Goal: Transaction & Acquisition: Subscribe to service/newsletter

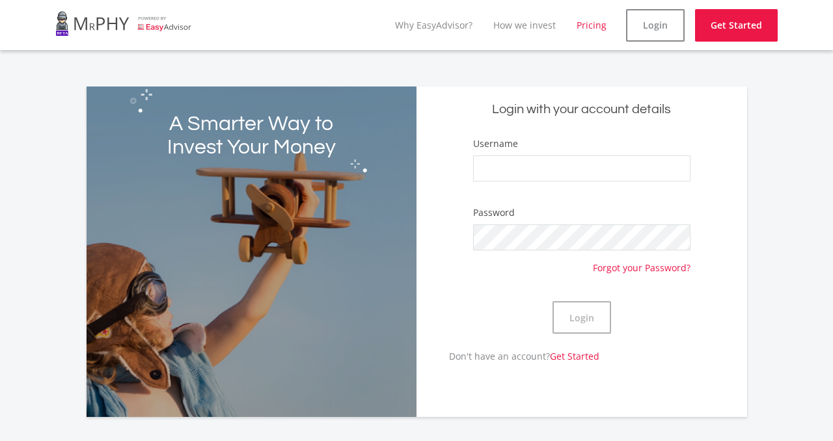
click at [596, 28] on link "Pricing" at bounding box center [592, 25] width 30 height 12
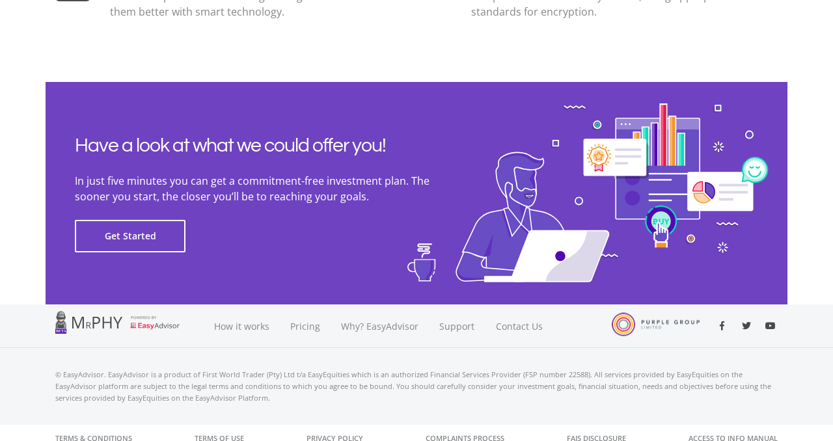
scroll to position [2982, 0]
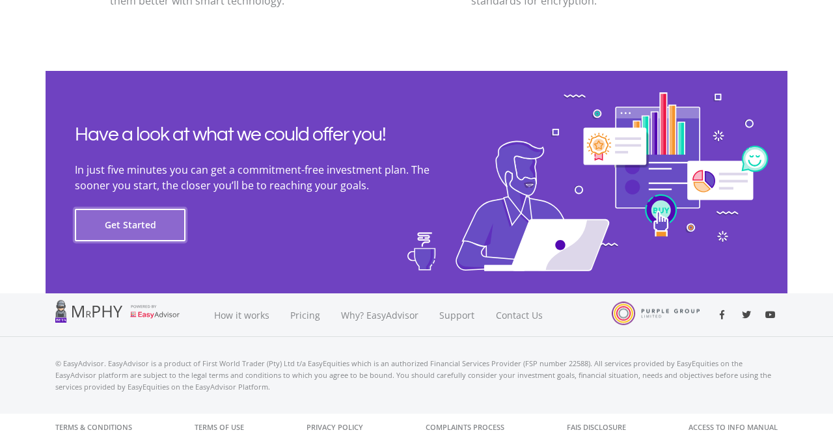
click at [152, 218] on button "Get Started" at bounding box center [130, 225] width 111 height 33
